Goal: Task Accomplishment & Management: Manage account settings

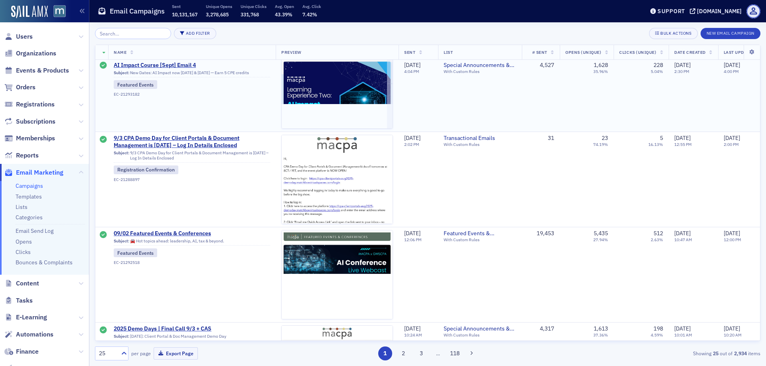
scroll to position [139, 0]
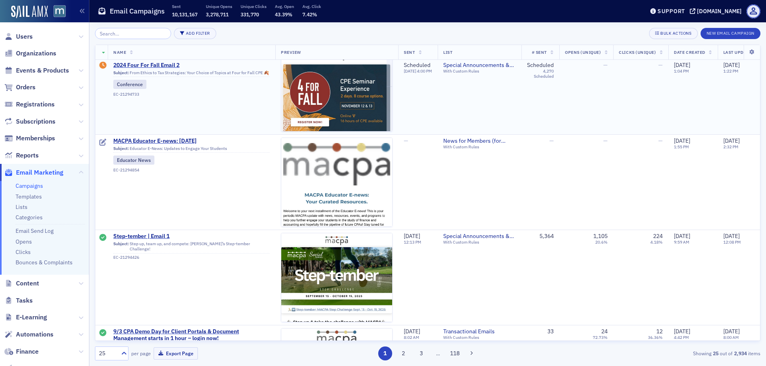
scroll to position [0, 0]
